Goal: Task Accomplishment & Management: Use online tool/utility

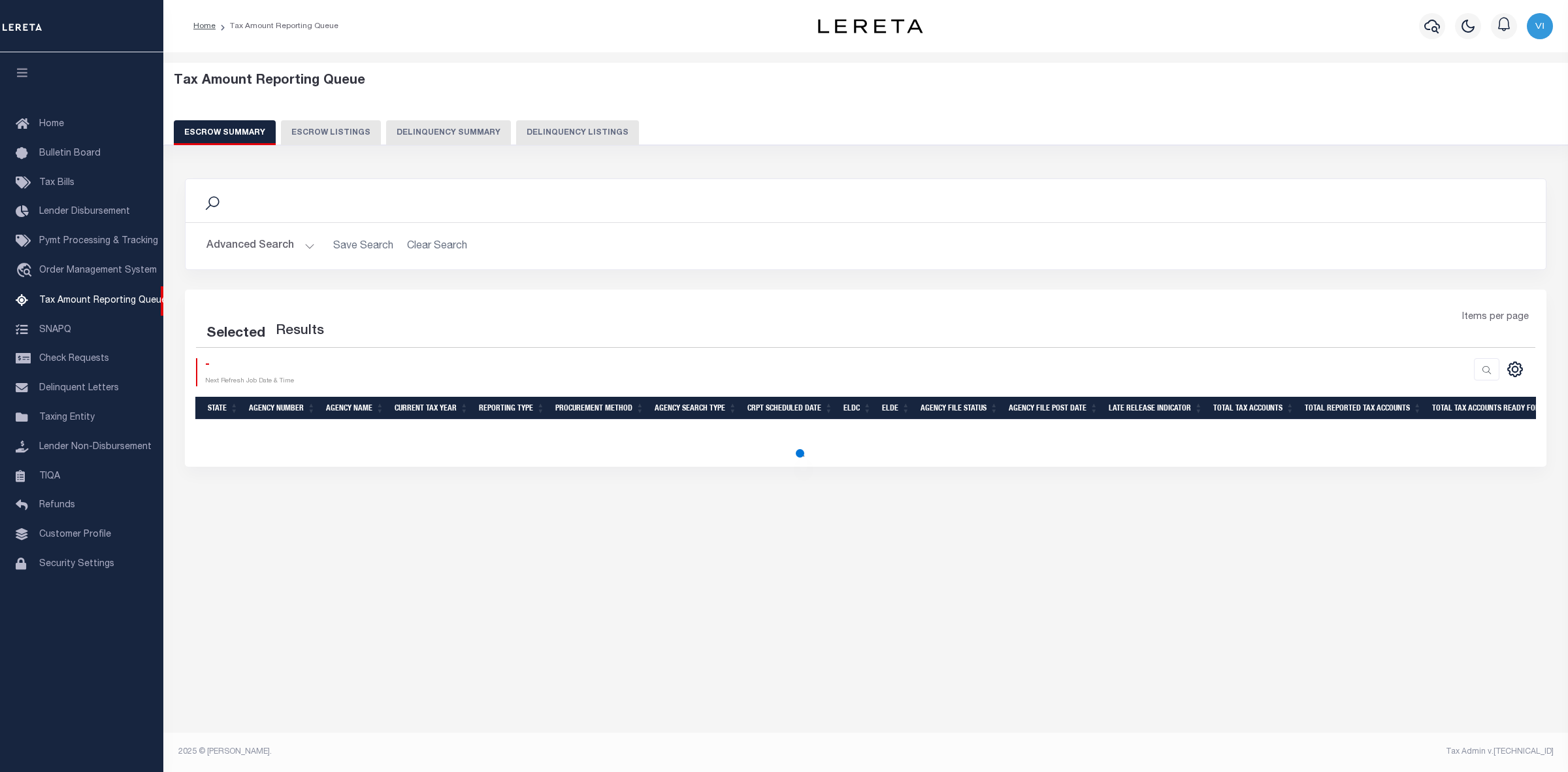
select select "100"
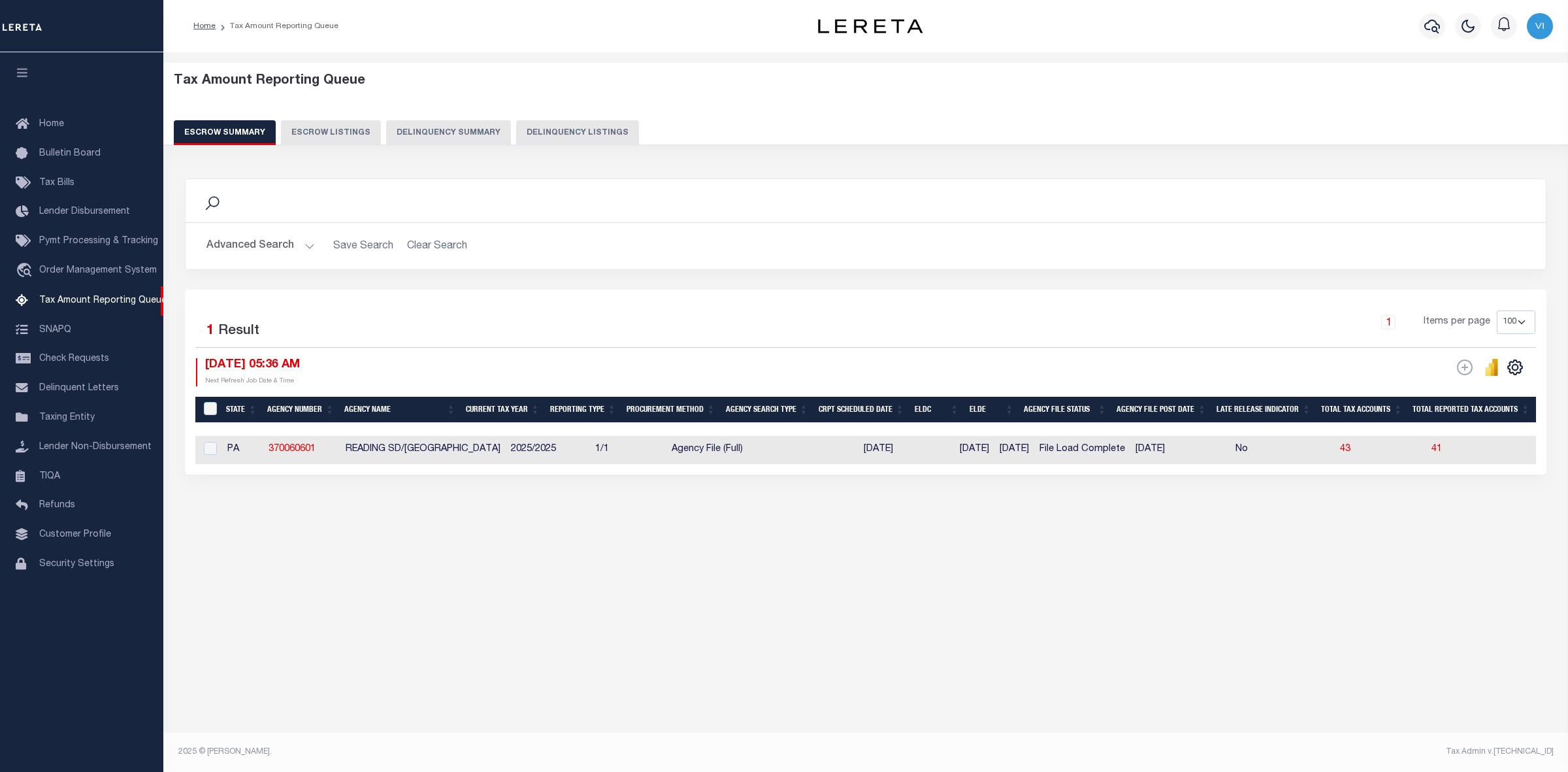
drag, startPoint x: 778, startPoint y: 428, endPoint x: 1531, endPoint y: 428, distance: 753.0
click at [1531, 428] on div at bounding box center [1553, 429] width 2718 height 13
click at [304, 239] on button "Advanced Search" at bounding box center [261, 245] width 108 height 25
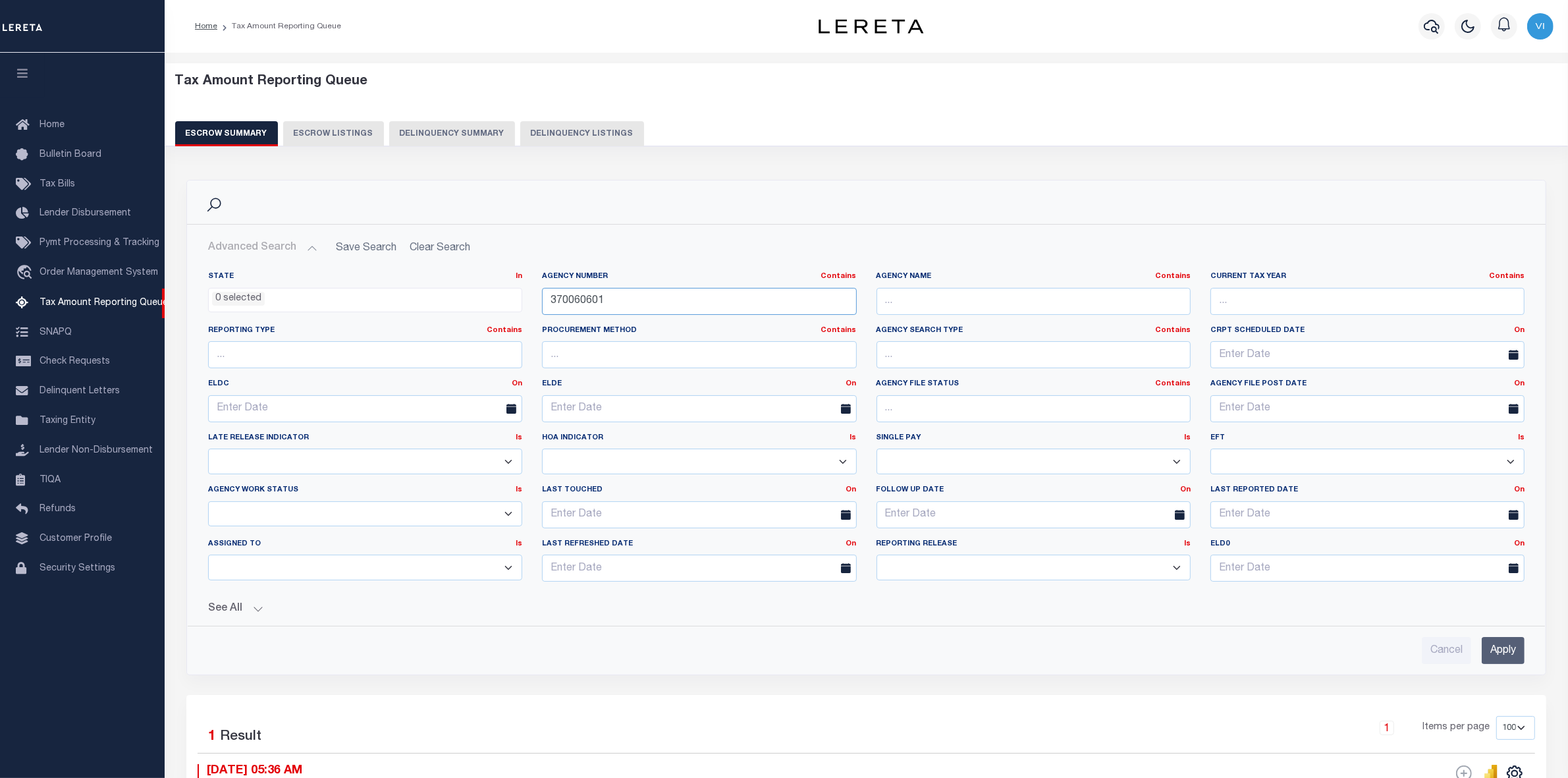
click at [611, 302] on input "370060601" at bounding box center [699, 301] width 314 height 27
type input "3"
click at [572, 298] on input "text" at bounding box center [699, 301] width 314 height 27
paste input "310310101"
click at [1505, 651] on input "Apply" at bounding box center [1503, 650] width 42 height 27
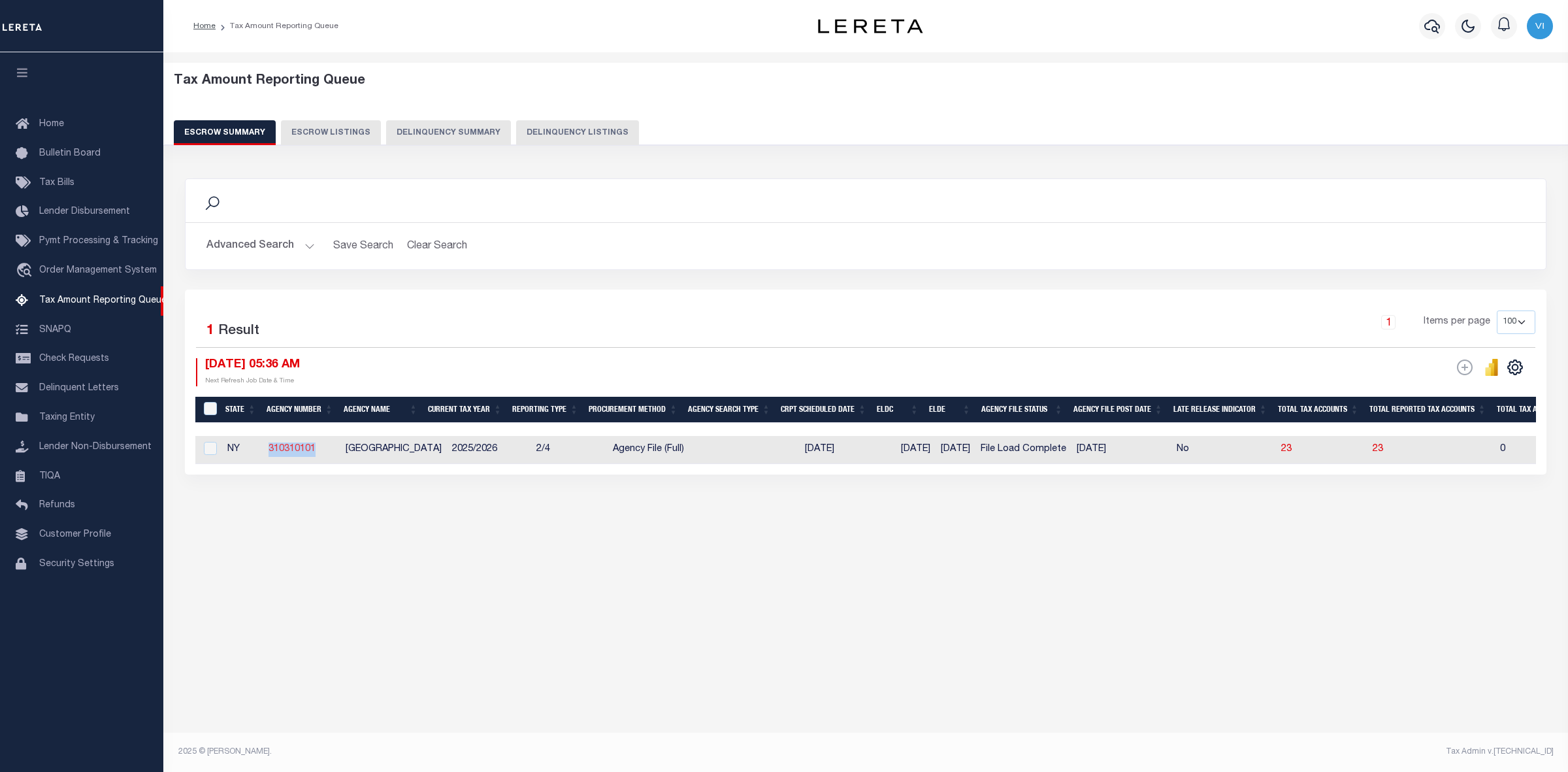
drag, startPoint x: 259, startPoint y: 448, endPoint x: 314, endPoint y: 448, distance: 55.0
click at [314, 448] on tr "NY 310310101 [GEOGRAPHIC_DATA] 2025/2026 2/4 Agency File (Full) [DATE] [DATE] […" at bounding box center [1533, 450] width 2676 height 28
copy tr "310310101"
click at [307, 245] on button "Advanced Search" at bounding box center [261, 245] width 108 height 25
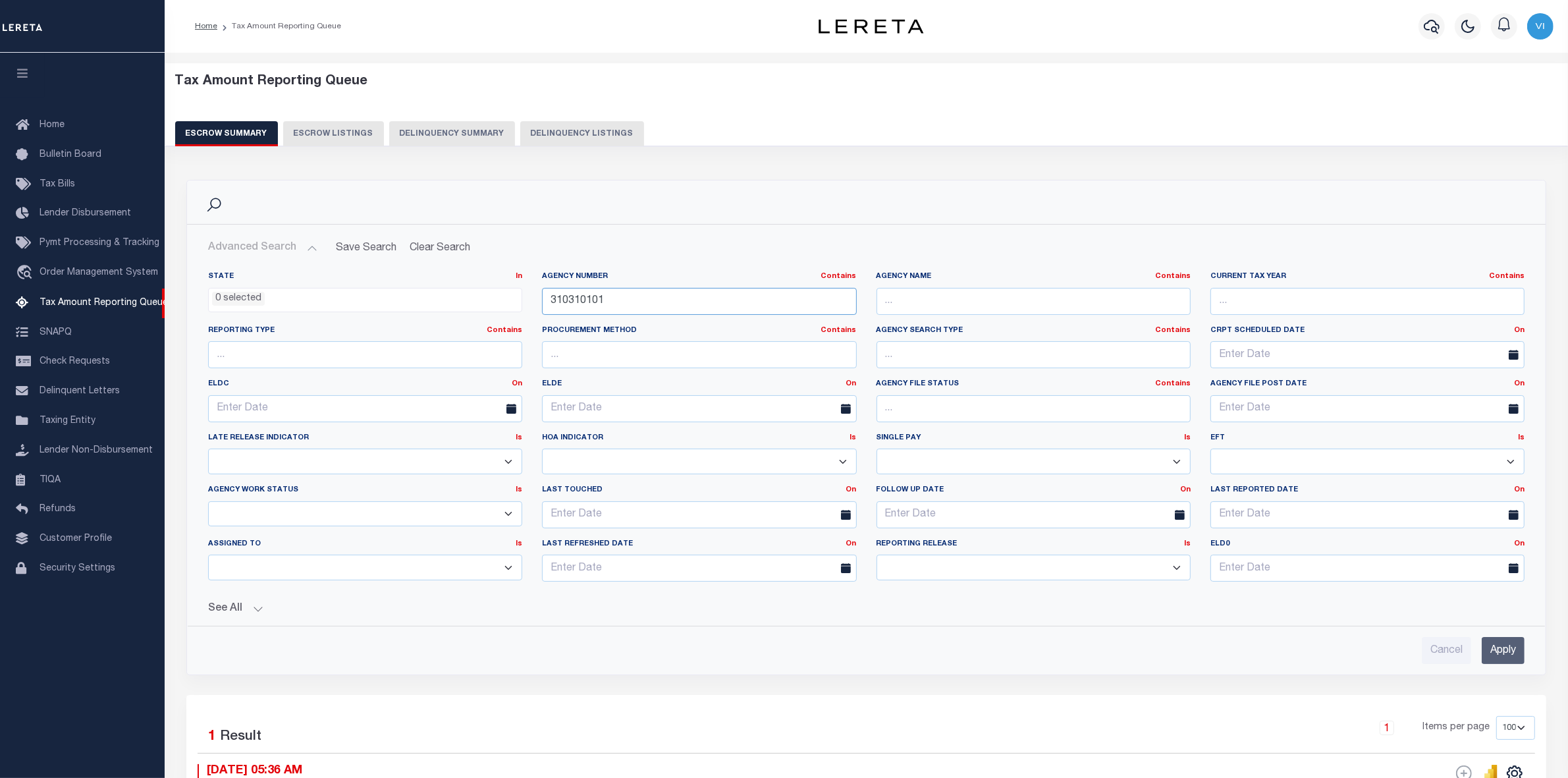
click at [611, 303] on input "310310101" at bounding box center [699, 301] width 314 height 27
type input "3"
paste input "370440610"
type input "370440610"
click at [1499, 650] on input "Apply" at bounding box center [1503, 650] width 42 height 27
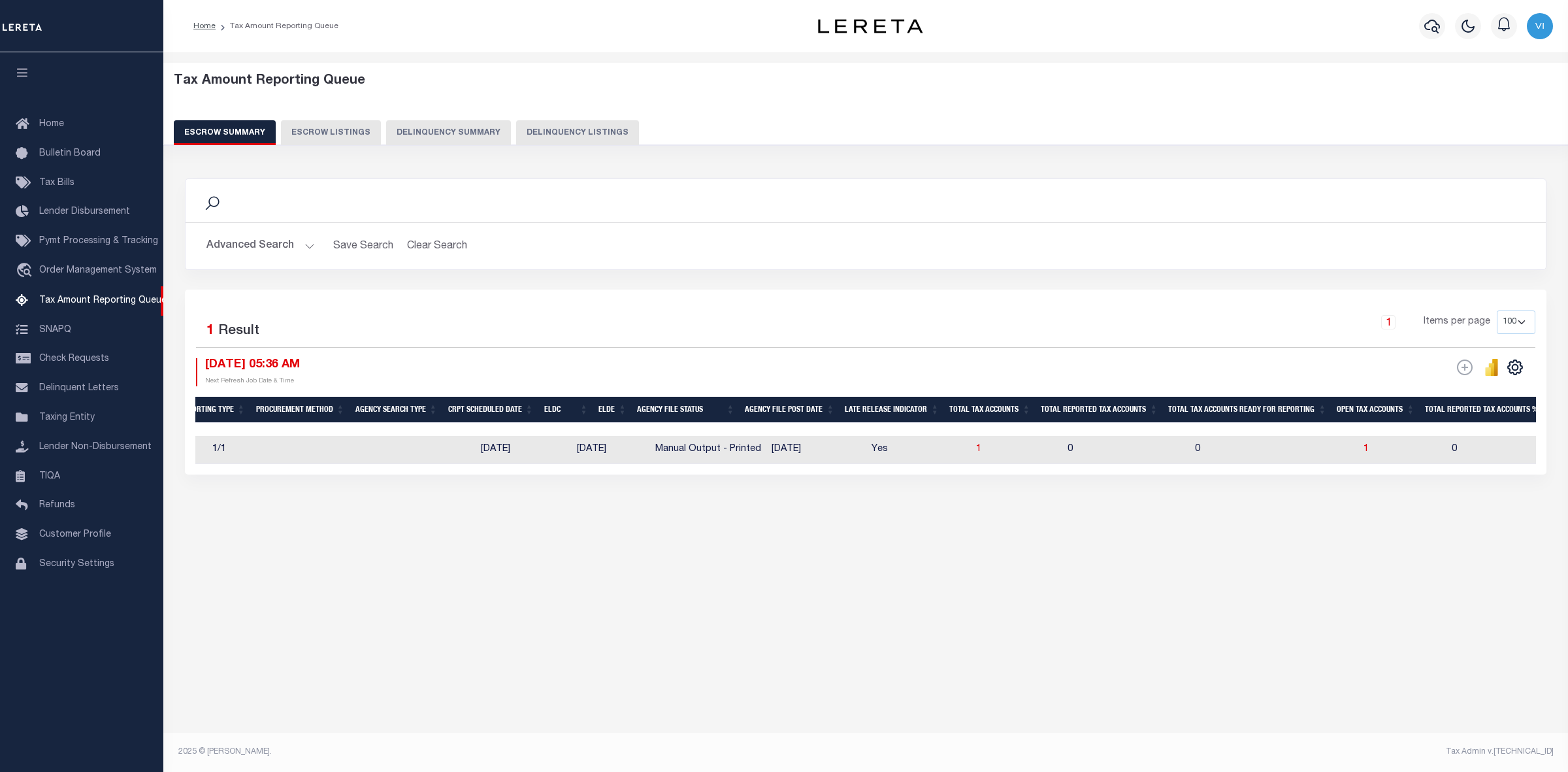
scroll to position [0, 500]
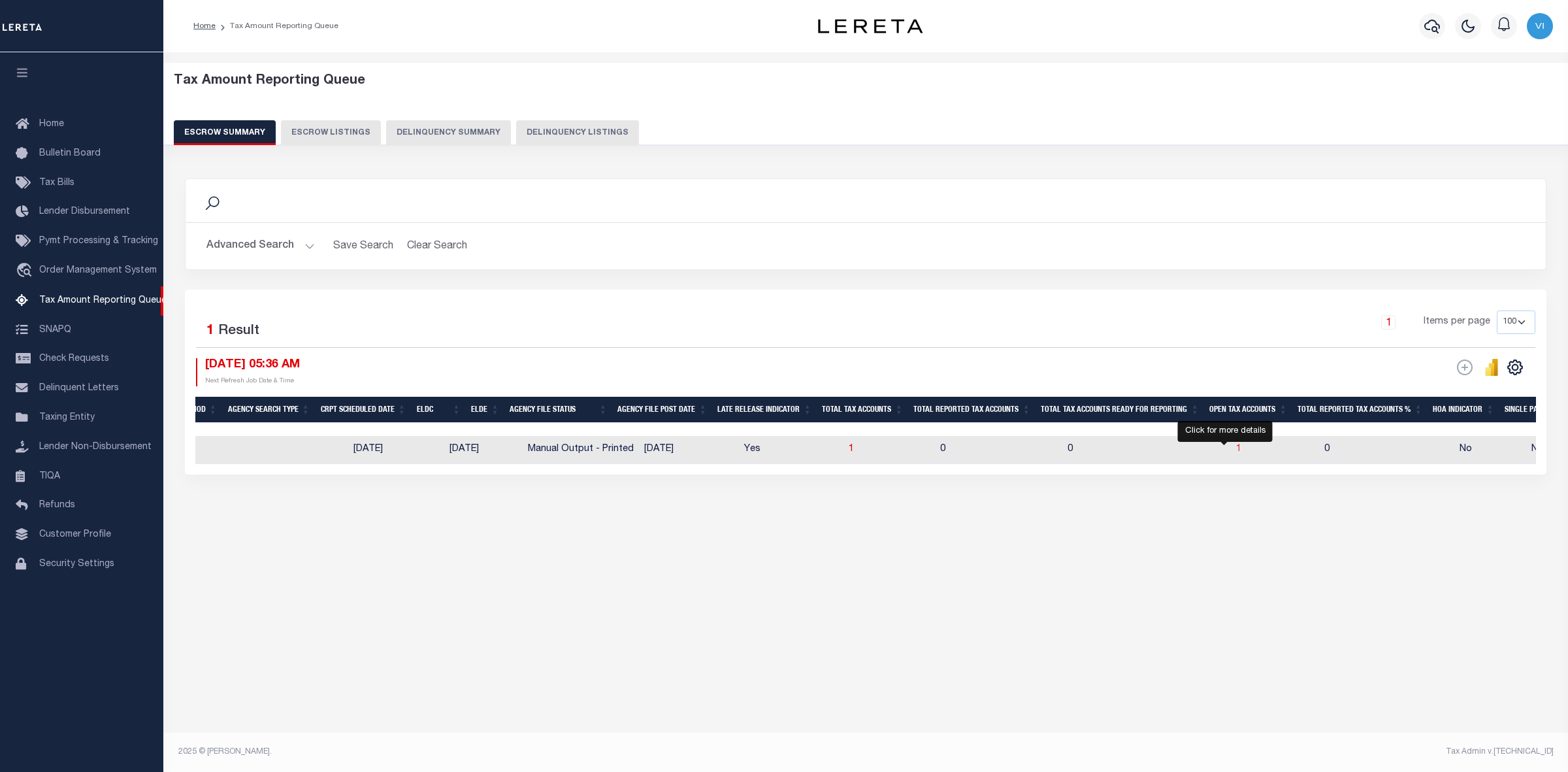
click at [1236, 448] on span "1" at bounding box center [1239, 448] width 5 height 9
select select "100"
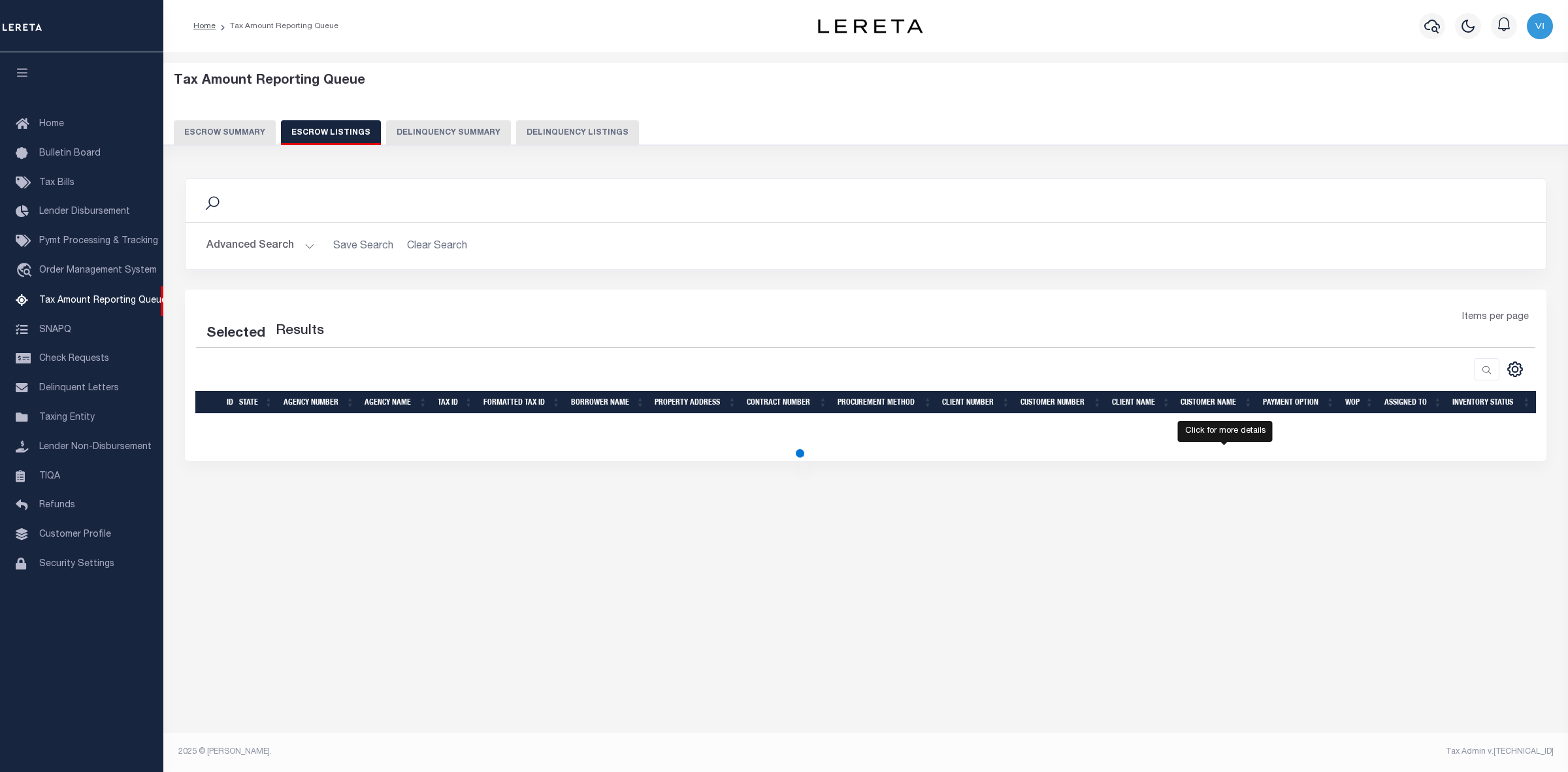
select select "100"
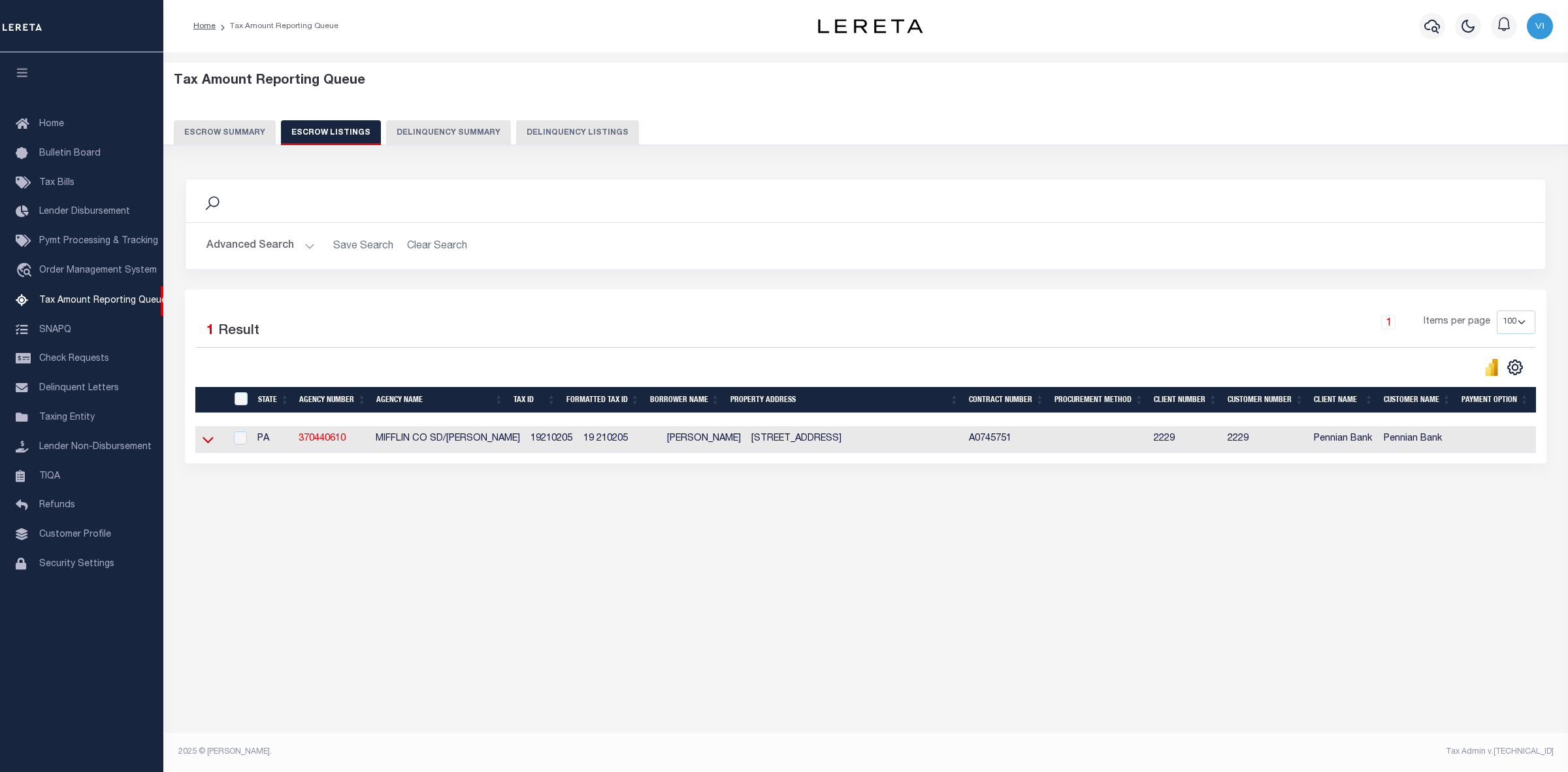
click at [208, 439] on icon at bounding box center [208, 439] width 11 height 14
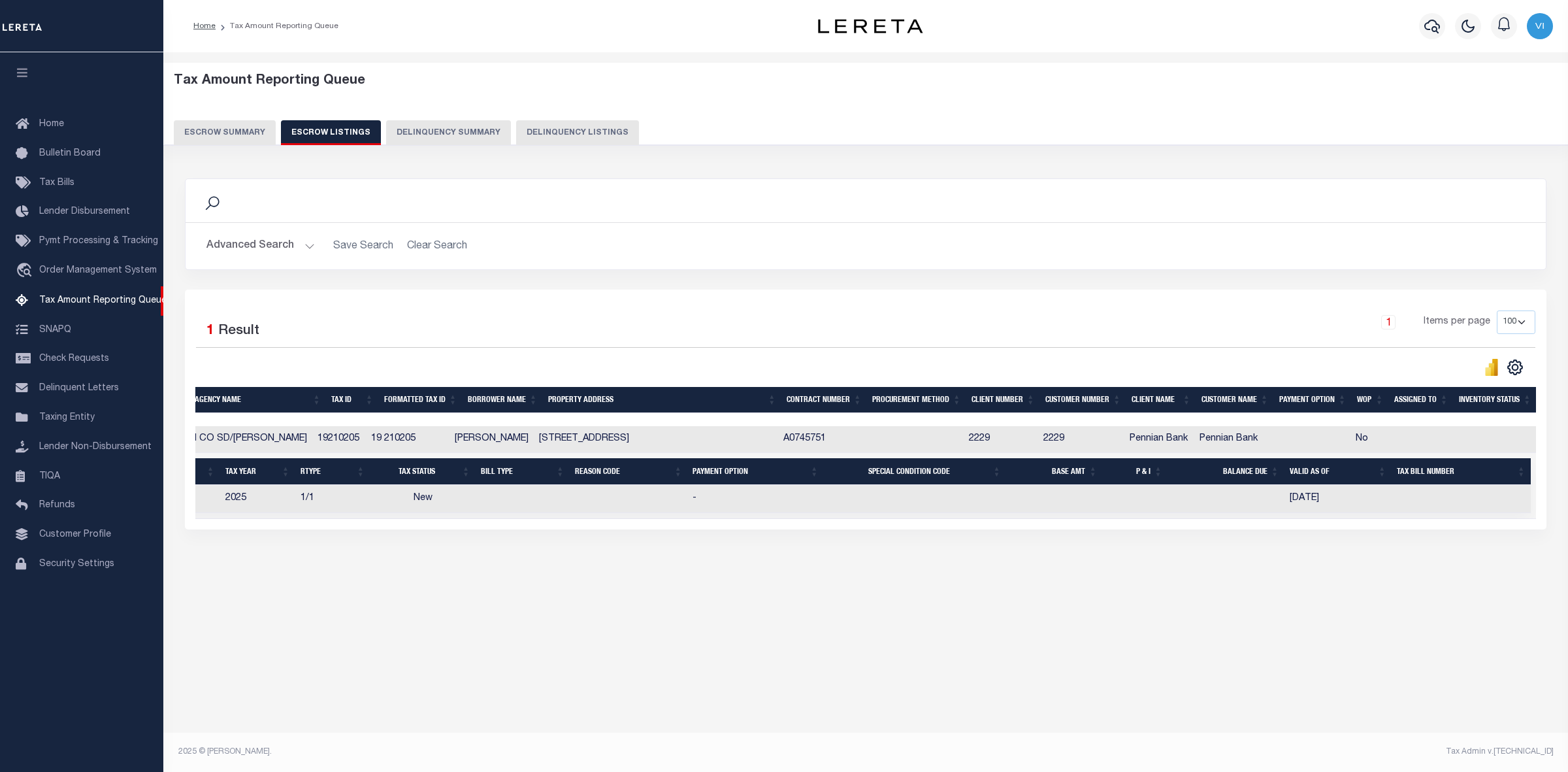
scroll to position [0, 0]
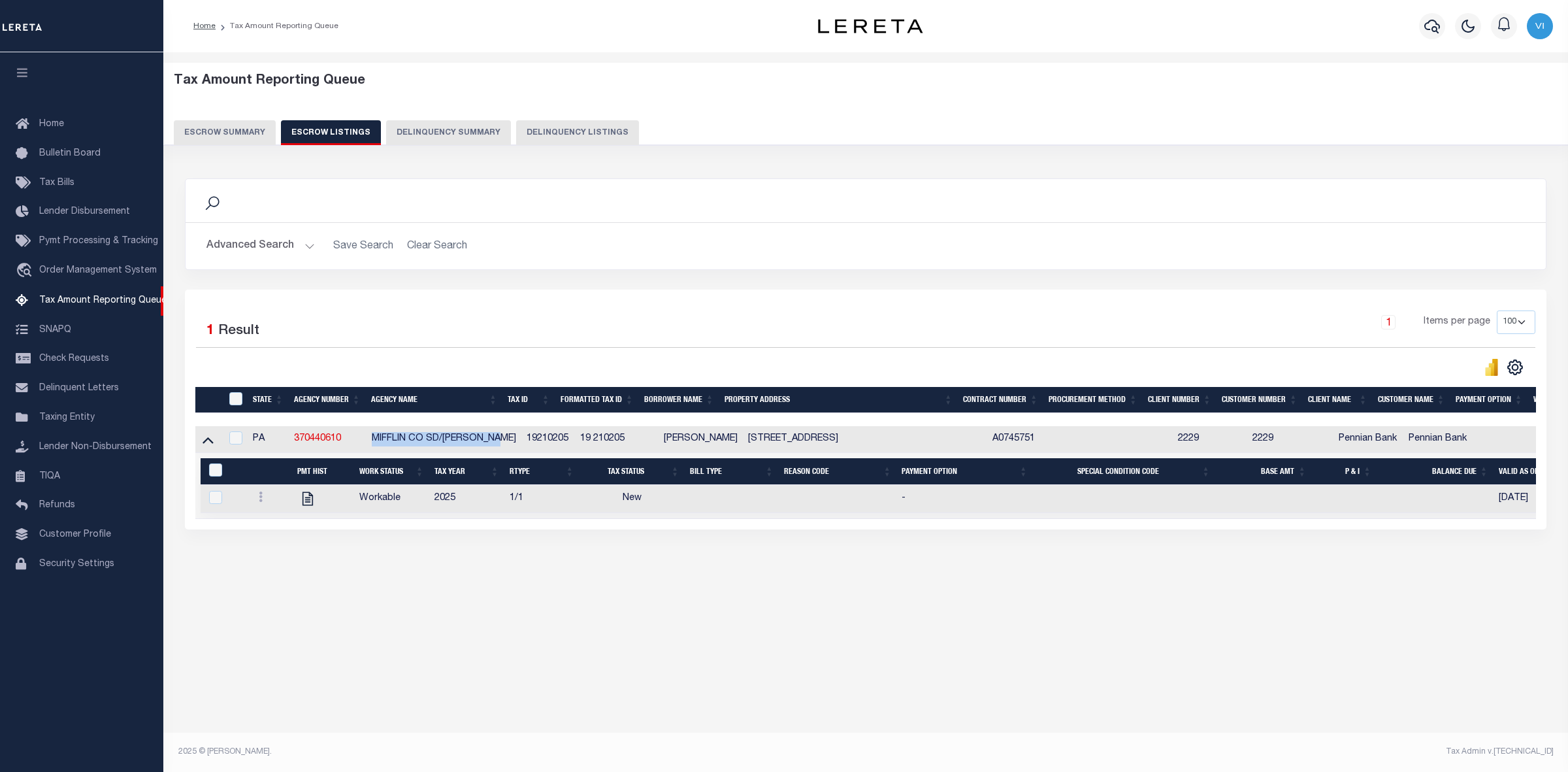
drag, startPoint x: 371, startPoint y: 442, endPoint x: 500, endPoint y: 447, distance: 129.1
click at [500, 447] on td "MIFFLIN CO SD/[PERSON_NAME]" at bounding box center [444, 439] width 155 height 27
checkbox input "true"
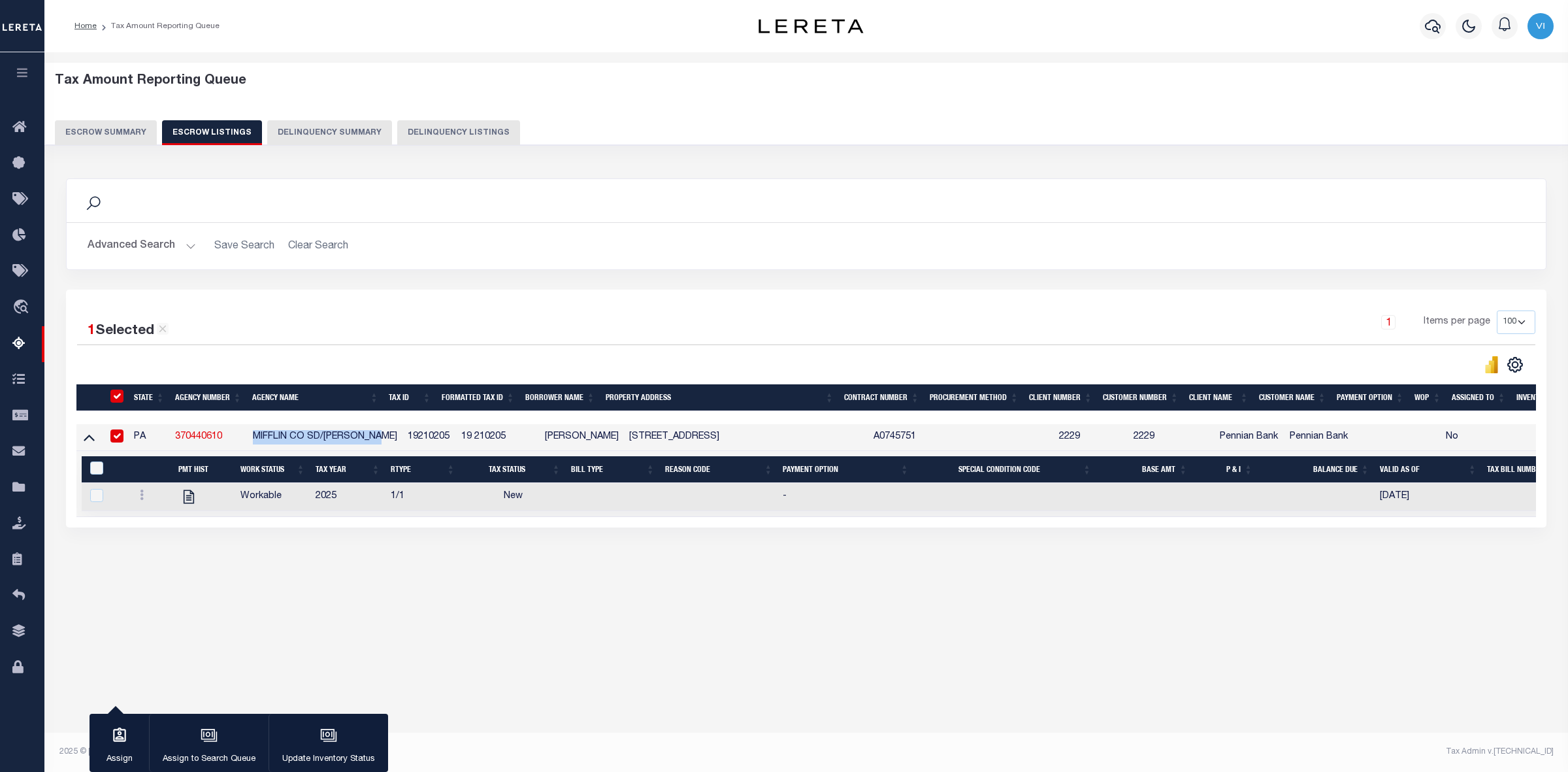
copy td "MIFFLIN CO SD/[PERSON_NAME]"
drag, startPoint x: 396, startPoint y: 436, endPoint x: 439, endPoint y: 436, distance: 43.0
click at [439, 436] on td "19210205" at bounding box center [428, 437] width 53 height 27
checkbox input "false"
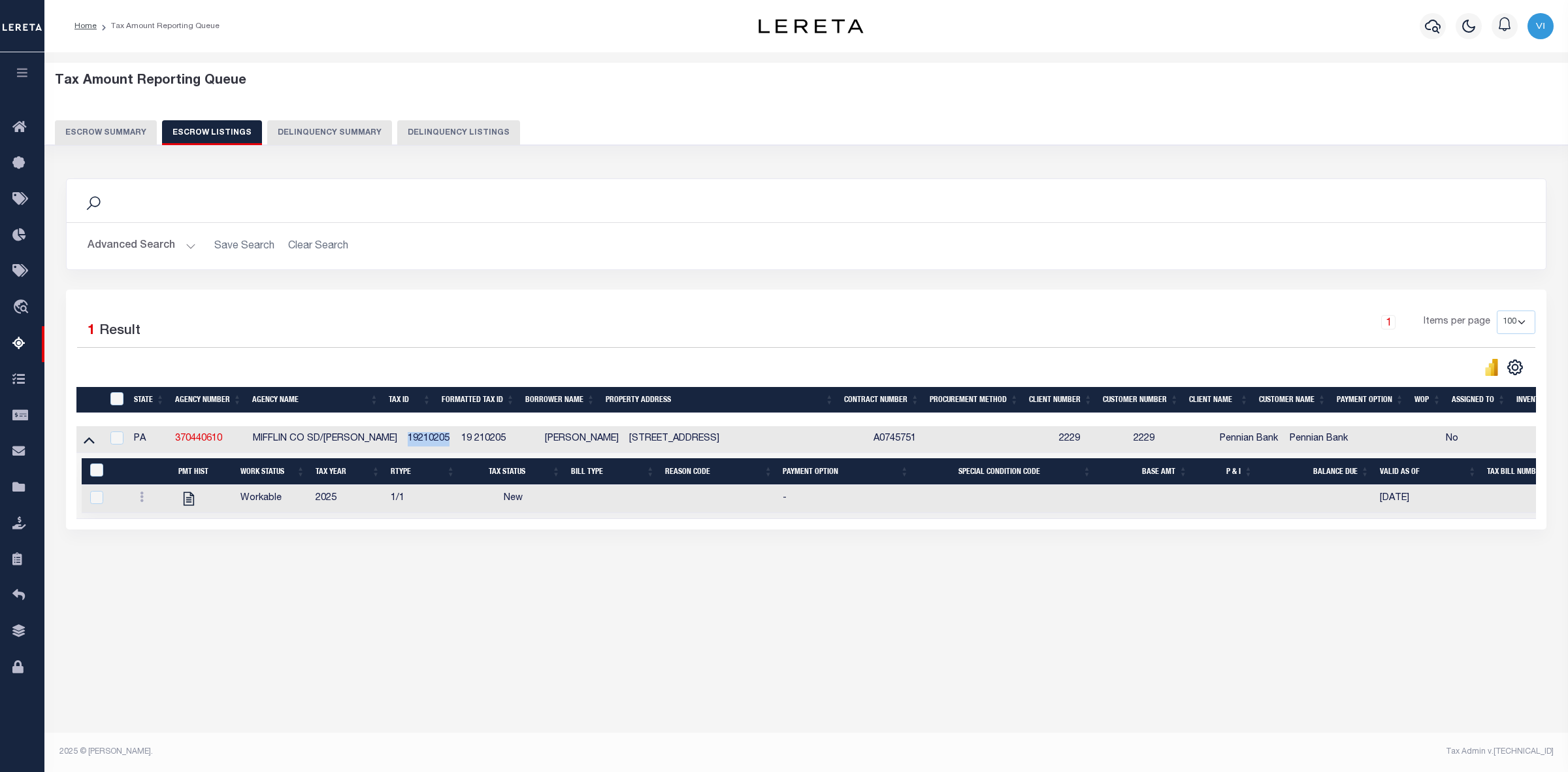
copy td "19210205"
drag, startPoint x: 612, startPoint y: 439, endPoint x: 713, endPoint y: 438, distance: 101.0
click at [713, 438] on td "[STREET_ADDRESS]" at bounding box center [746, 439] width 244 height 27
checkbox input "true"
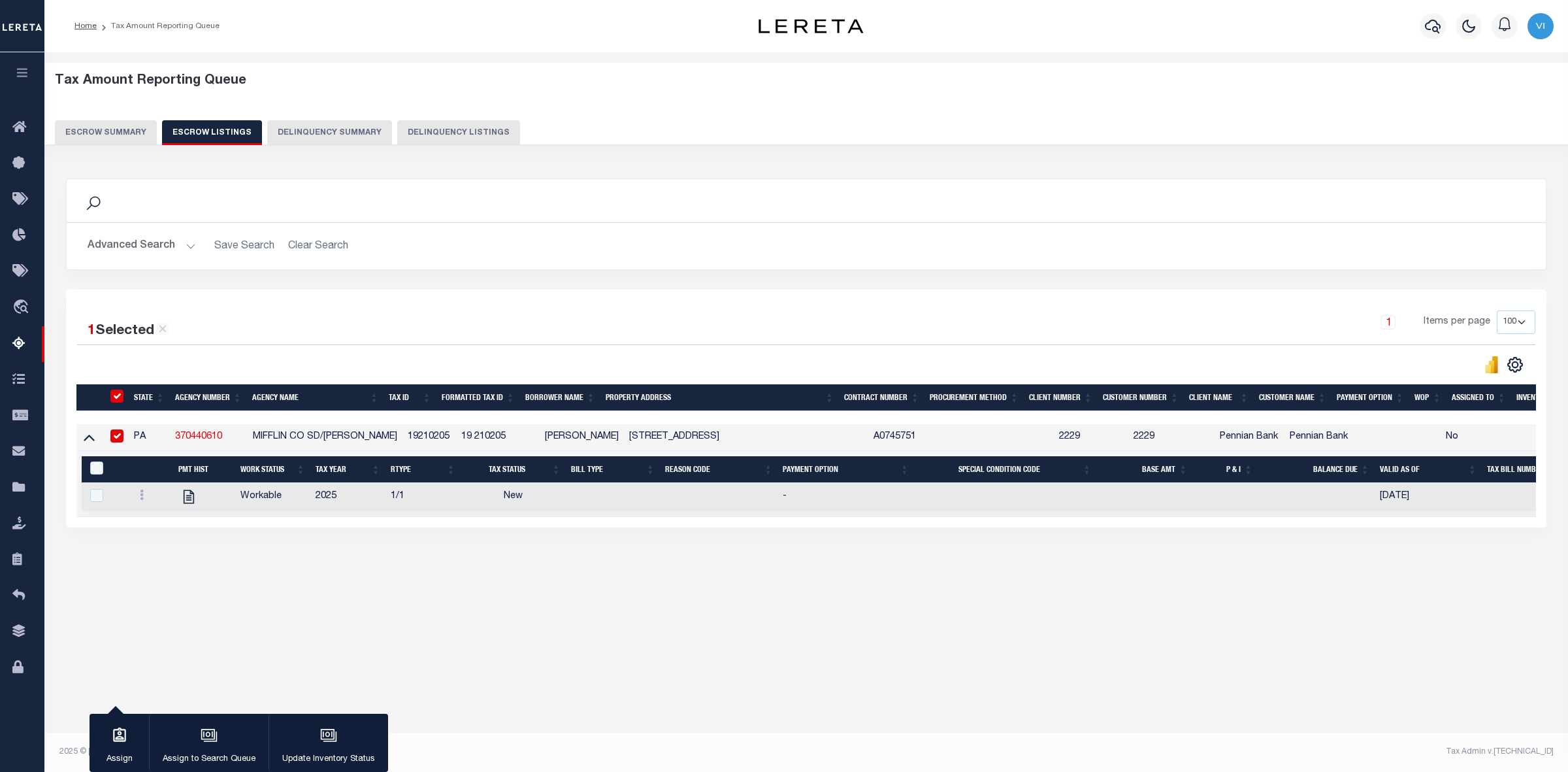
click at [710, 528] on div "1 Selected 1 Result 1 Items per page 10 25 50 100 500" at bounding box center [807, 409] width 1481 height 238
drag, startPoint x: 612, startPoint y: 439, endPoint x: 713, endPoint y: 439, distance: 101.0
click at [713, 439] on td "[STREET_ADDRESS]" at bounding box center [746, 437] width 244 height 27
checkbox input "false"
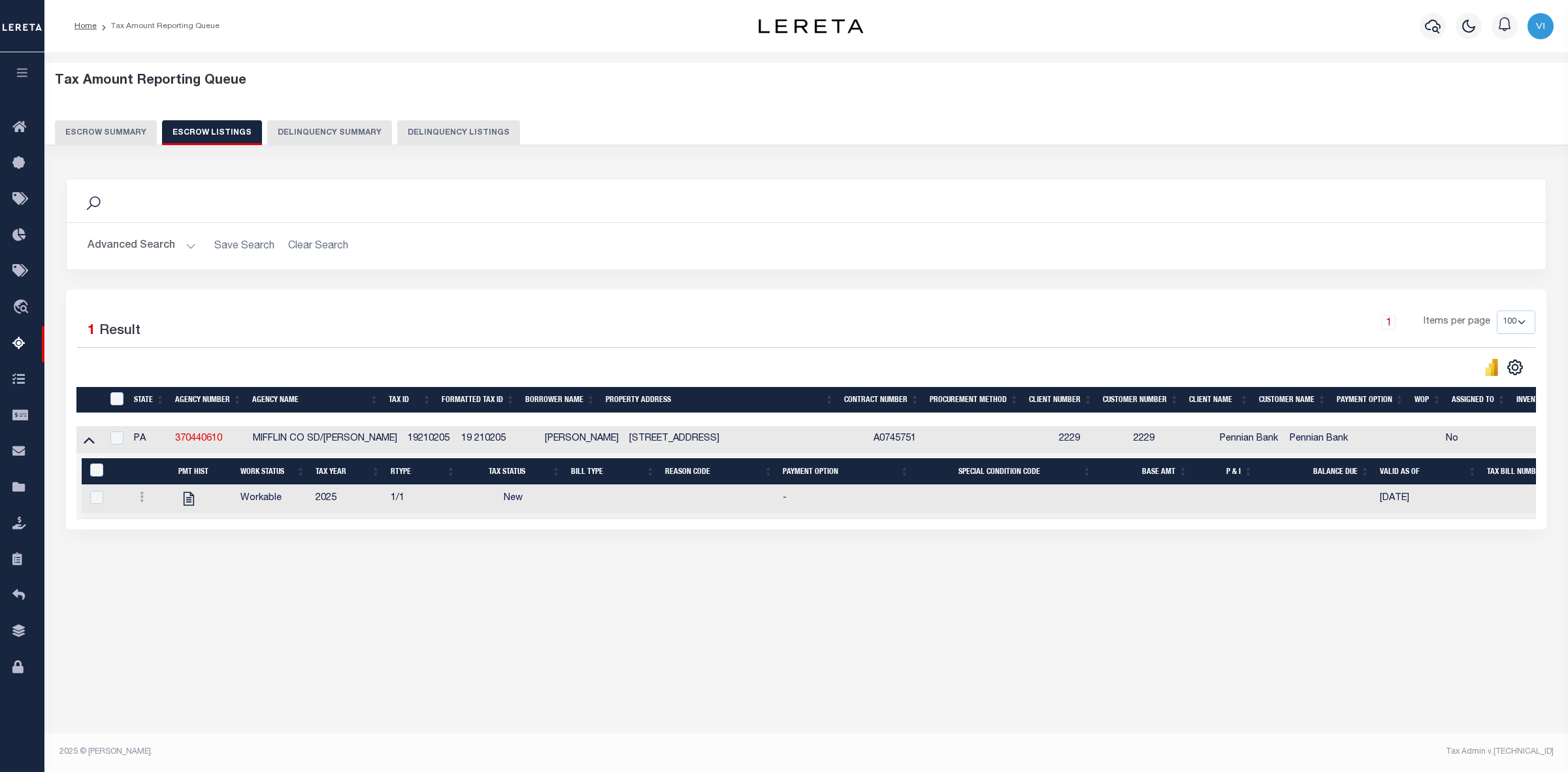
copy td "[GEOGRAPHIC_DATA]"
click at [915, 452] on td "A0745751" at bounding box center [911, 439] width 86 height 27
checkbox input "true"
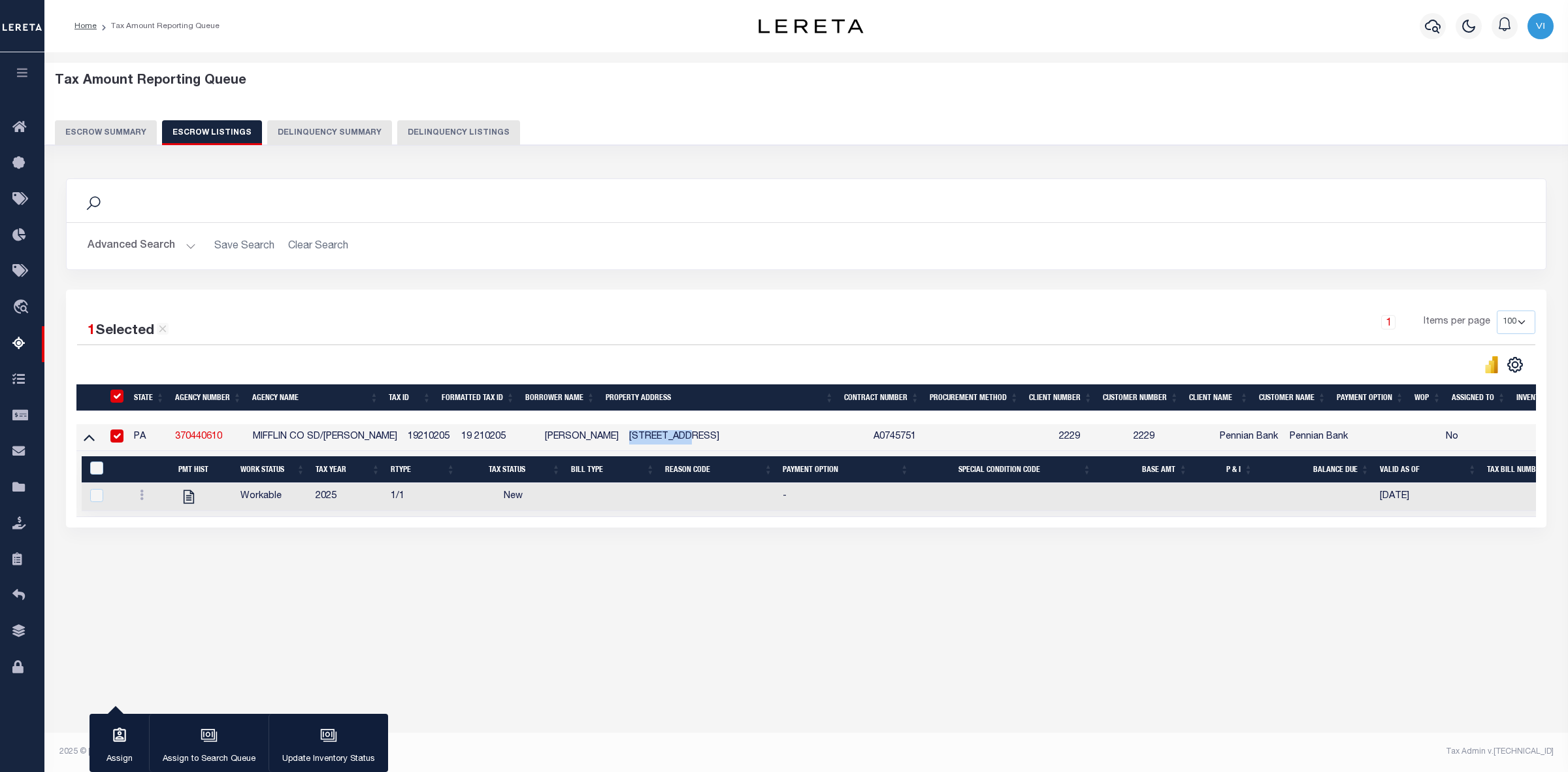
drag, startPoint x: 606, startPoint y: 438, endPoint x: 680, endPoint y: 442, distance: 74.1
click at [680, 442] on tr "PA 370440610 MIFFLIN CO SD/[PERSON_NAME] TWP 19210205 19 210205 [PERSON_NAME] […" at bounding box center [850, 437] width 1549 height 27
copy tr "50 CHESTNUT"
click at [83, 441] on icon at bounding box center [89, 436] width 11 height 14
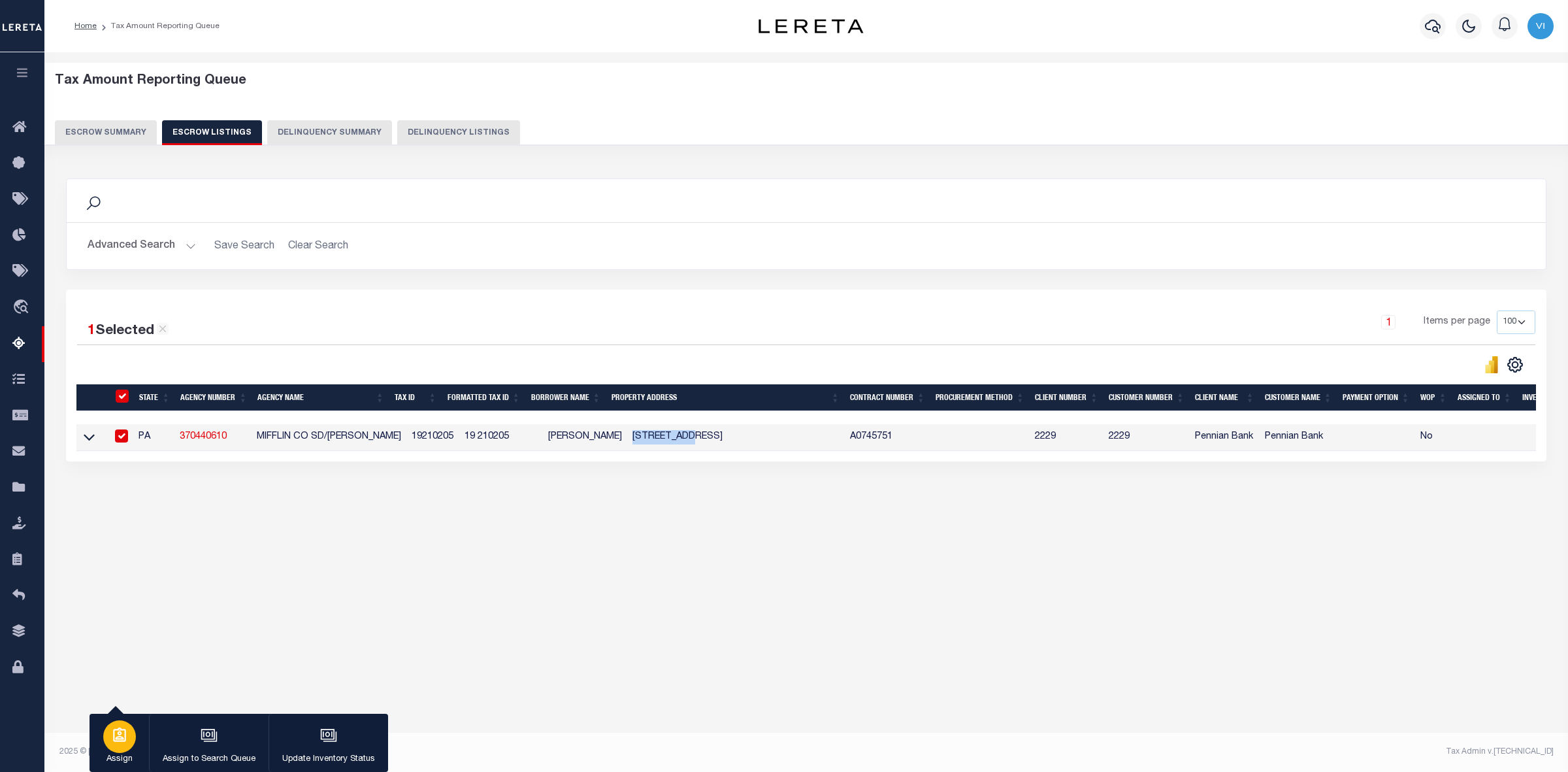
click at [121, 734] on icon "button" at bounding box center [120, 735] width 13 height 15
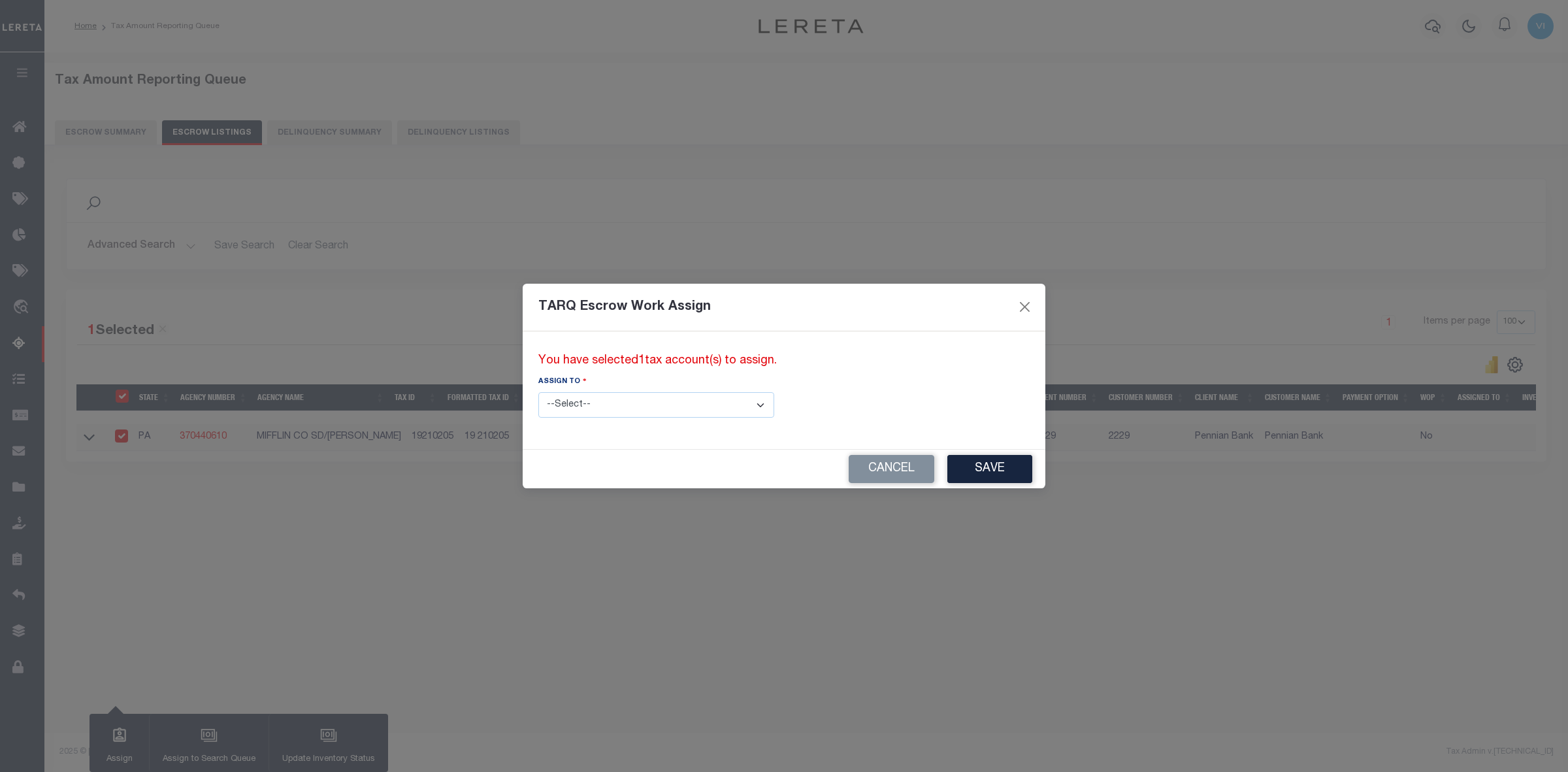
click at [710, 402] on select "--Select-- --Unassigned-- --Unassigned-- [PERSON_NAME] [PERSON_NAME] [PERSON_NA…" at bounding box center [656, 405] width 236 height 25
select select "Vinod Angoth"
click at [538, 392] on select "--Select-- --Unassigned-- --Unassigned-- [PERSON_NAME] [PERSON_NAME] [PERSON_NA…" at bounding box center [656, 405] width 236 height 25
click at [947, 468] on button "Save" at bounding box center [990, 469] width 85 height 28
